Goal: Transaction & Acquisition: Purchase product/service

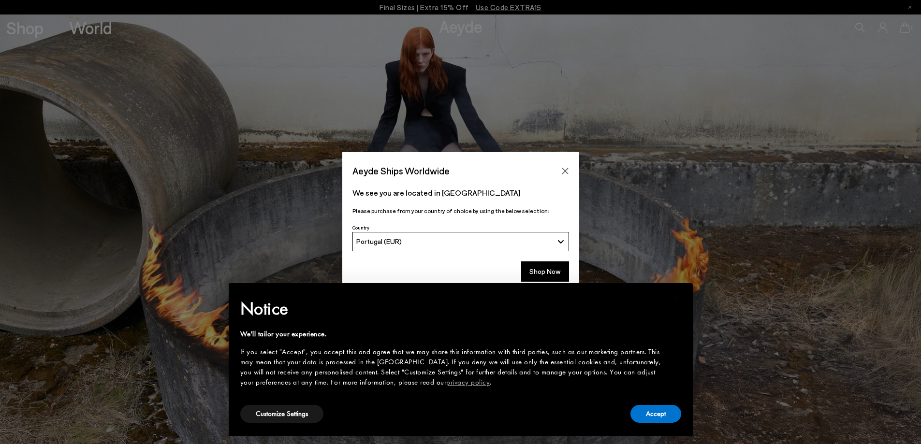
drag, startPoint x: 555, startPoint y: 269, endPoint x: 558, endPoint y: 287, distance: 18.1
click at [555, 268] on button "Shop Now" at bounding box center [545, 271] width 48 height 20
click at [636, 408] on button "Accept" at bounding box center [655, 414] width 51 height 18
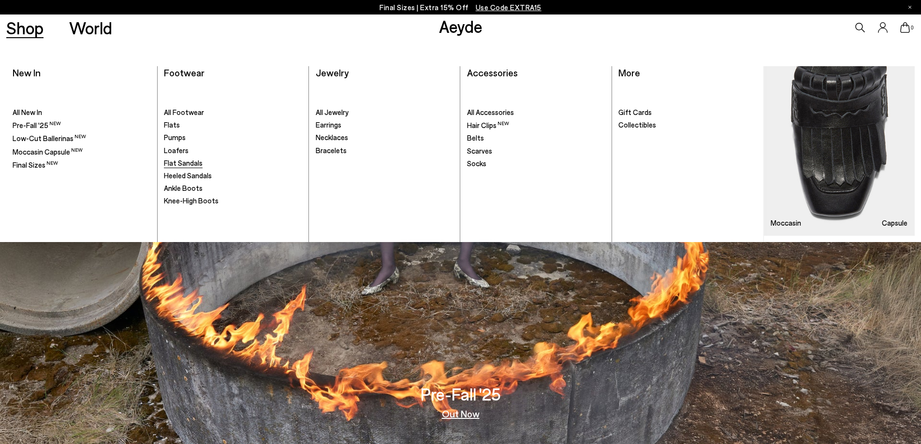
click at [173, 166] on span "Flat Sandals" at bounding box center [183, 163] width 39 height 9
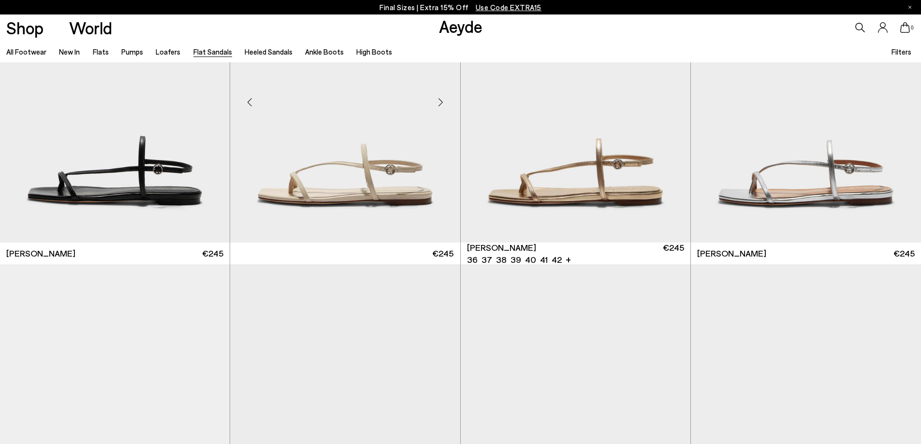
scroll to position [1257, 0]
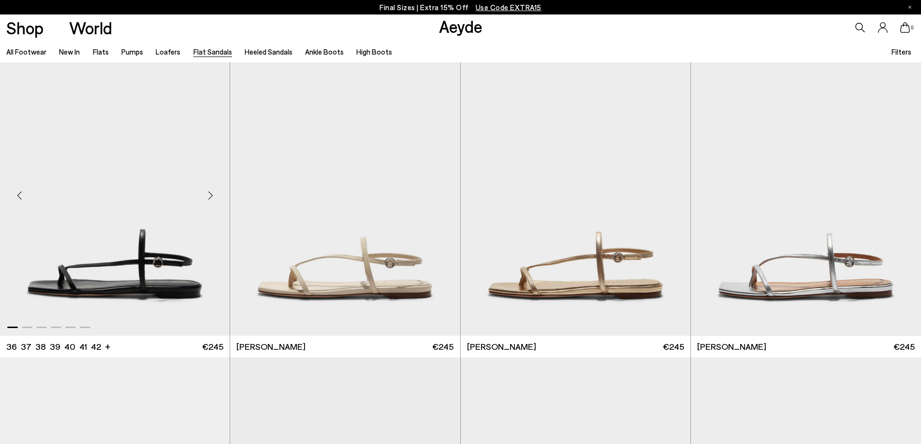
click at [66, 251] on img "1 / 6" at bounding box center [115, 191] width 230 height 289
